Goal: Find specific page/section: Find specific page/section

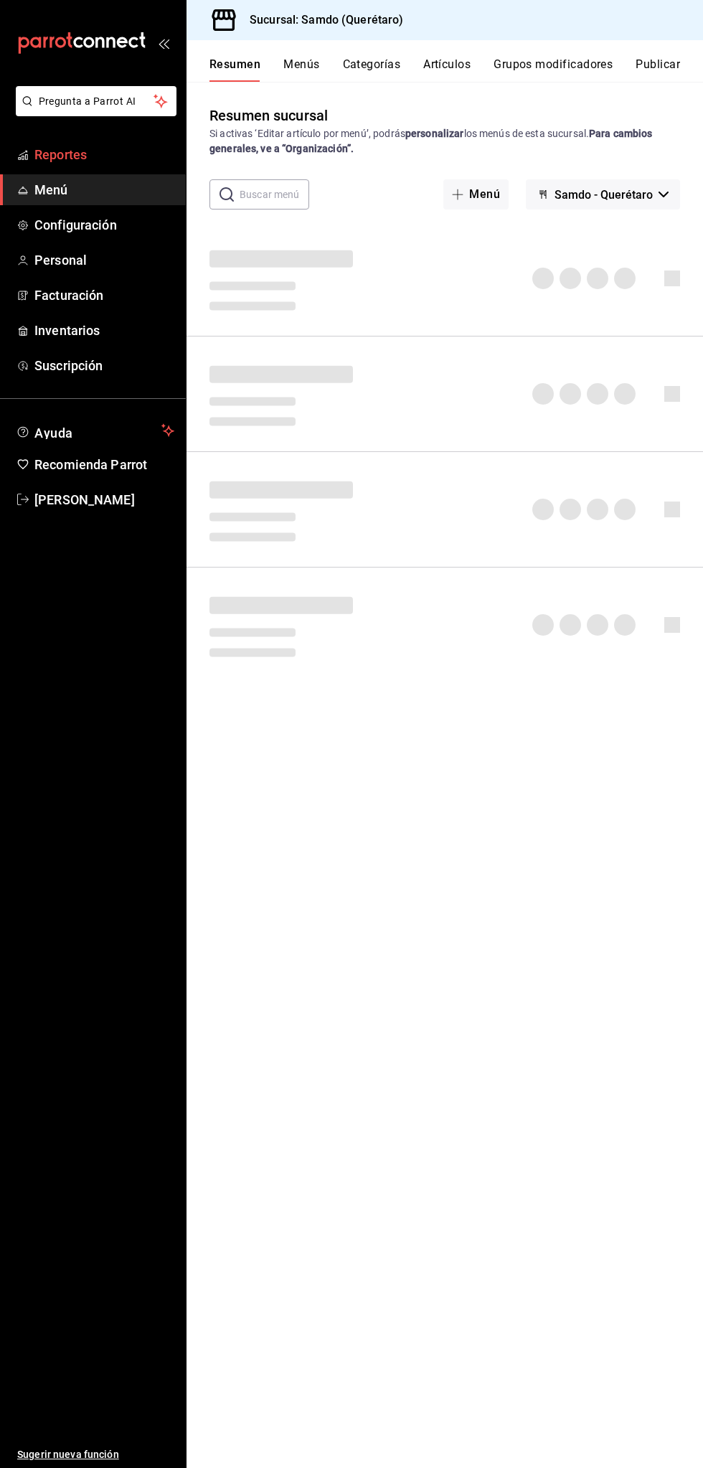
click at [92, 158] on span "Reportes" at bounding box center [104, 154] width 140 height 19
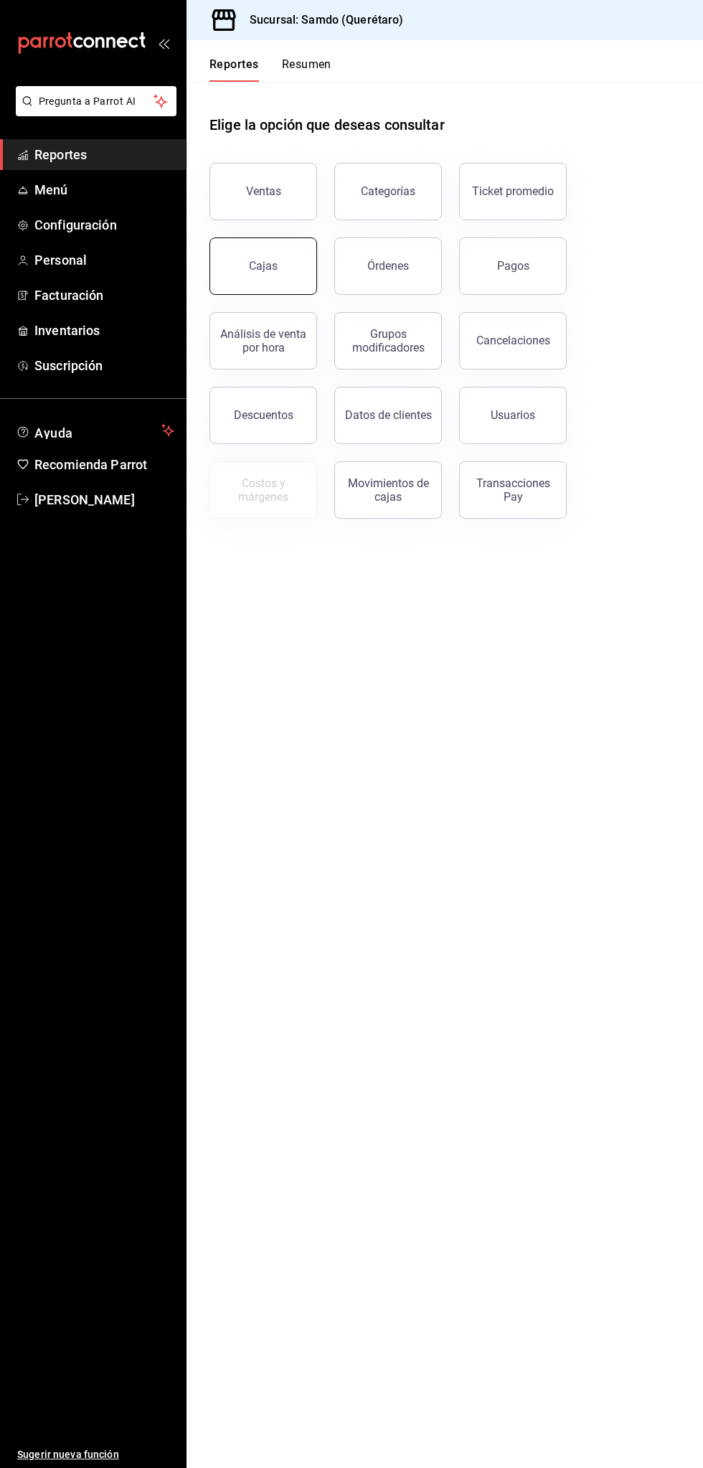
click at [271, 254] on link "Cajas" at bounding box center [264, 265] width 108 height 57
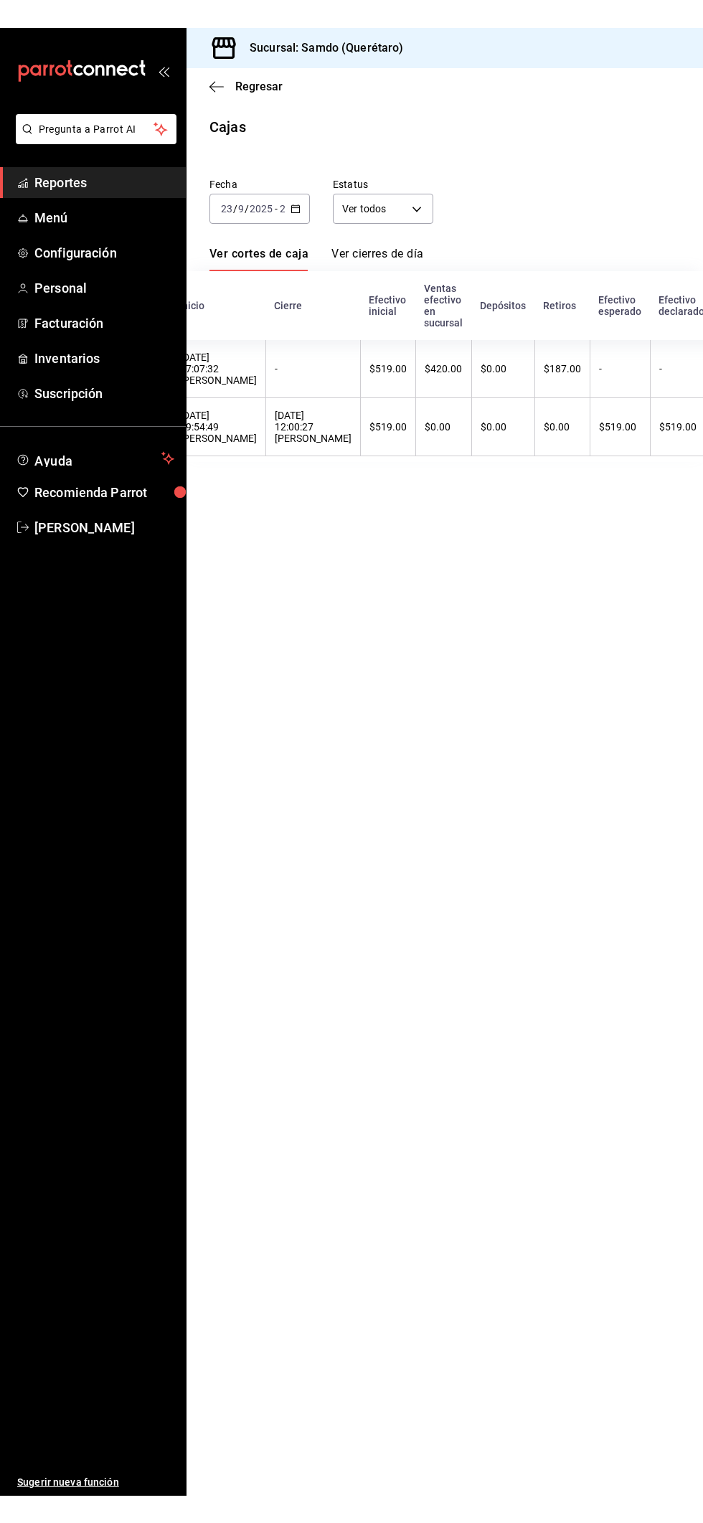
scroll to position [0, 136]
